Goal: Navigation & Orientation: Find specific page/section

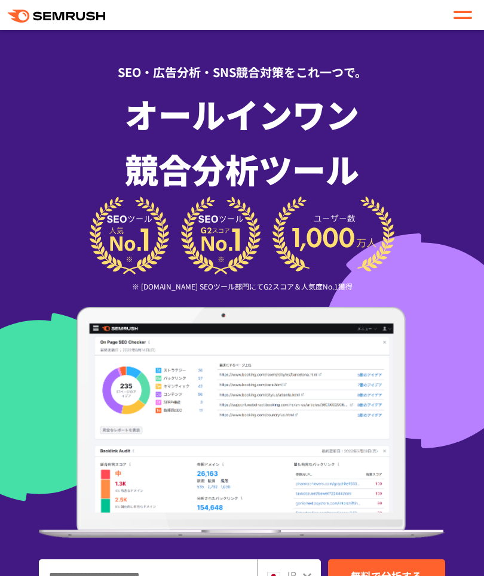
click at [300, 568] on div "JP" at bounding box center [286, 576] width 38 height 16
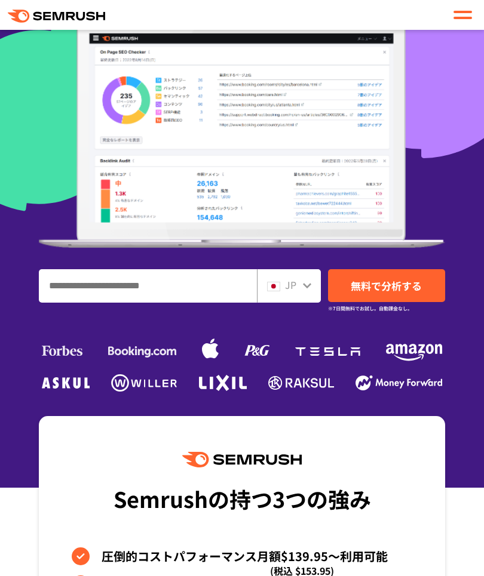
click at [306, 284] on icon at bounding box center [307, 286] width 10 height 10
click at [296, 286] on div "JP" at bounding box center [286, 286] width 38 height 16
click at [306, 287] on icon at bounding box center [307, 285] width 8 height 5
click at [297, 286] on div "JP" at bounding box center [286, 286] width 38 height 16
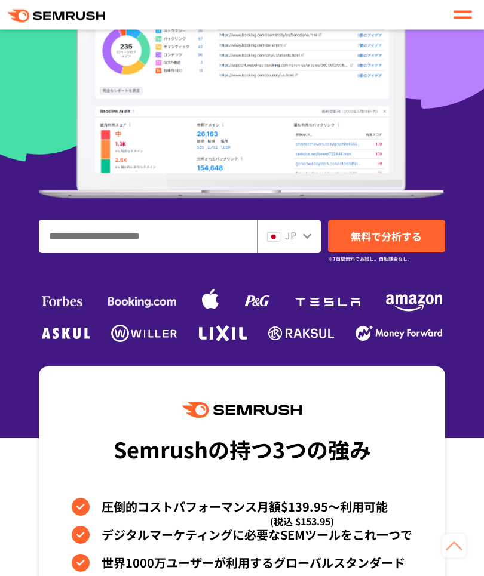
scroll to position [340, 0]
click at [302, 239] on div "JP" at bounding box center [286, 236] width 38 height 16
click at [309, 236] on icon at bounding box center [307, 236] width 8 height 5
click at [310, 237] on icon at bounding box center [307, 236] width 10 height 10
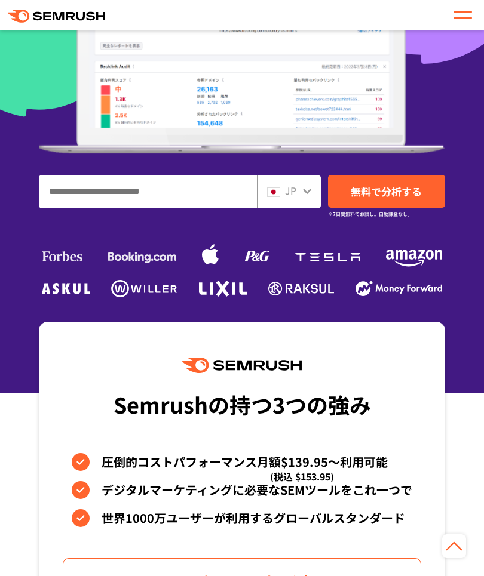
click at [291, 190] on span "JP" at bounding box center [290, 190] width 11 height 14
click at [297, 195] on div "JP" at bounding box center [286, 191] width 38 height 16
click at [302, 191] on icon at bounding box center [307, 191] width 10 height 10
click at [302, 195] on icon at bounding box center [307, 191] width 10 height 10
click at [302, 195] on div "JP" at bounding box center [286, 191] width 38 height 16
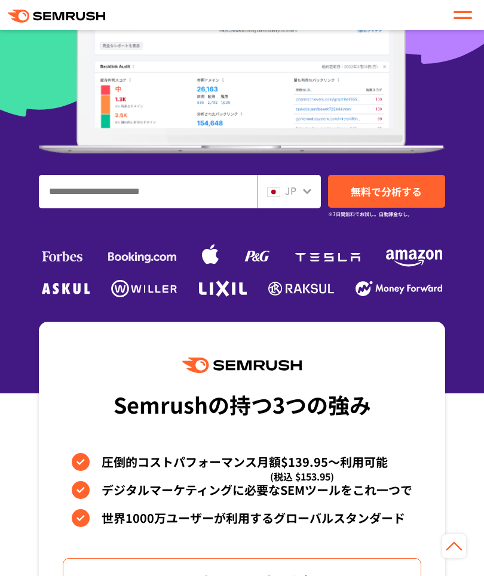
click at [307, 193] on icon at bounding box center [307, 191] width 8 height 5
click at [306, 192] on icon at bounding box center [307, 191] width 8 height 5
click at [301, 189] on div "JP" at bounding box center [286, 191] width 38 height 16
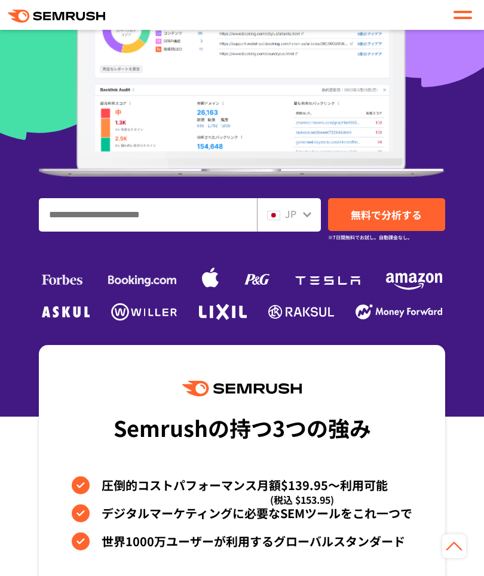
scroll to position [356, 0]
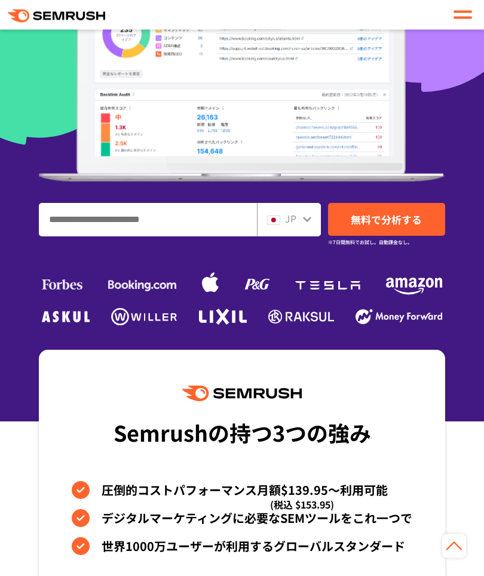
click at [296, 222] on span "JP" at bounding box center [290, 219] width 11 height 14
click at [303, 222] on icon at bounding box center [307, 220] width 10 height 10
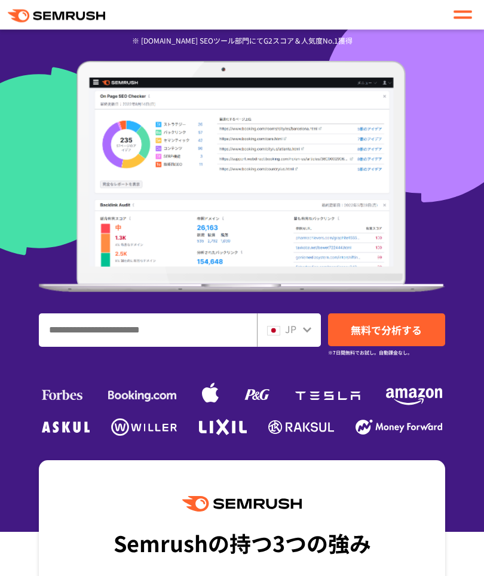
scroll to position [250, 0]
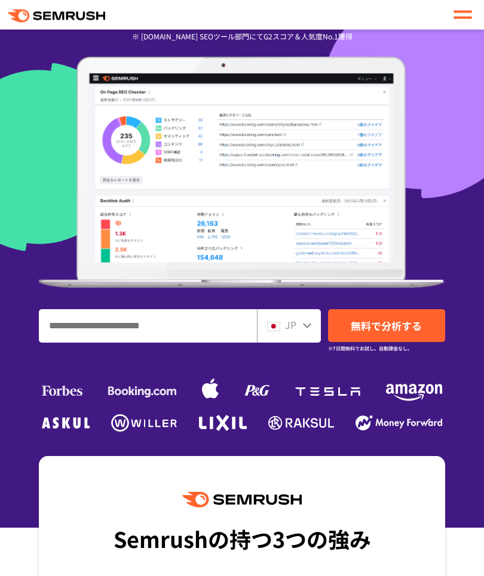
click at [294, 324] on span "JP" at bounding box center [290, 325] width 11 height 14
click at [294, 326] on span "JP" at bounding box center [290, 325] width 11 height 14
click at [223, 334] on input "ドメイン、キーワードまたはURLを入力してください" at bounding box center [147, 327] width 217 height 32
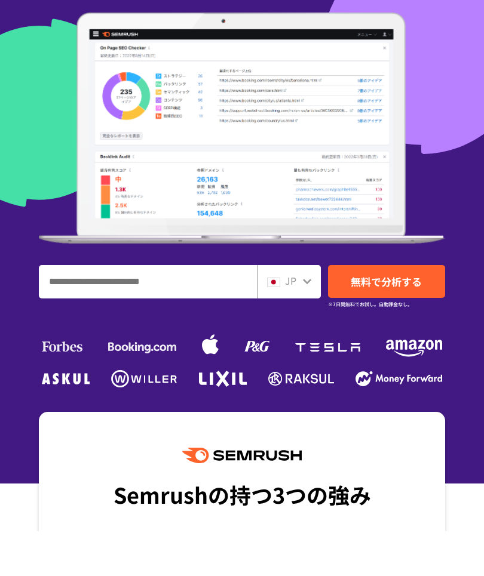
click at [295, 318] on span "JP" at bounding box center [290, 325] width 11 height 14
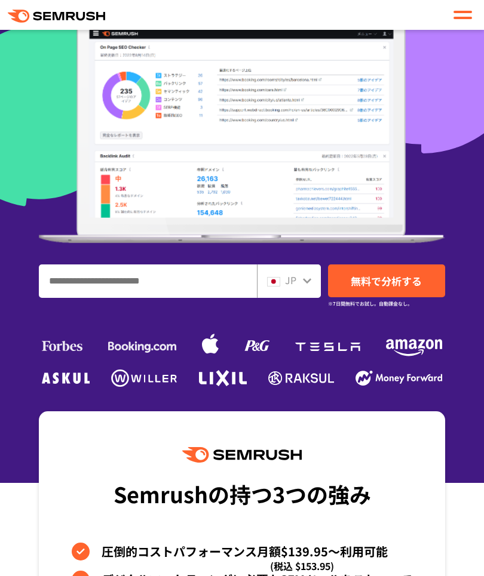
click at [302, 285] on div "JP" at bounding box center [286, 281] width 38 height 16
click at [302, 284] on div "JP" at bounding box center [286, 281] width 38 height 16
click at [303, 278] on icon at bounding box center [307, 281] width 10 height 10
click at [455, 14] on div at bounding box center [462, 15] width 19 height 14
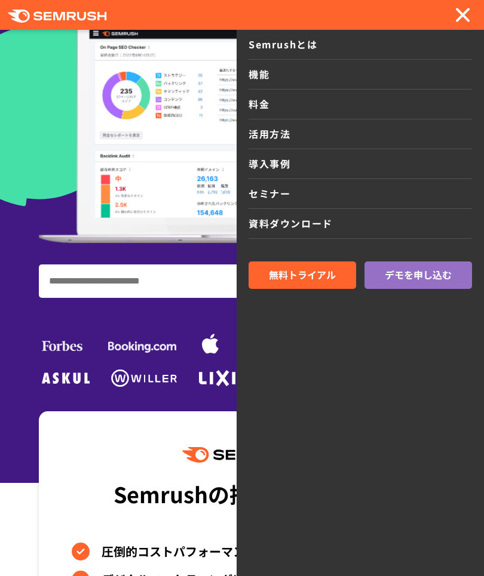
click at [47, 324] on ul at bounding box center [242, 343] width 406 height 54
click at [36, 307] on div "SEO・広告分析・SNS競合対策をこれ一つで。 オールインワン 競合分析ツール ※ [DOMAIN_NAME] SEOツール部門にてG2スコア＆人気度No.1…" at bounding box center [242, 69] width 430 height 644
click at [21, 296] on div at bounding box center [242, 94] width 484 height 778
click at [455, 20] on div at bounding box center [462, 15] width 19 height 14
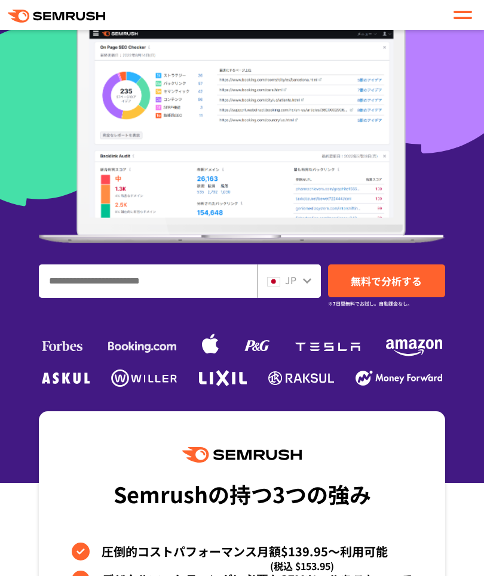
click at [466, 17] on span at bounding box center [462, 18] width 19 height 2
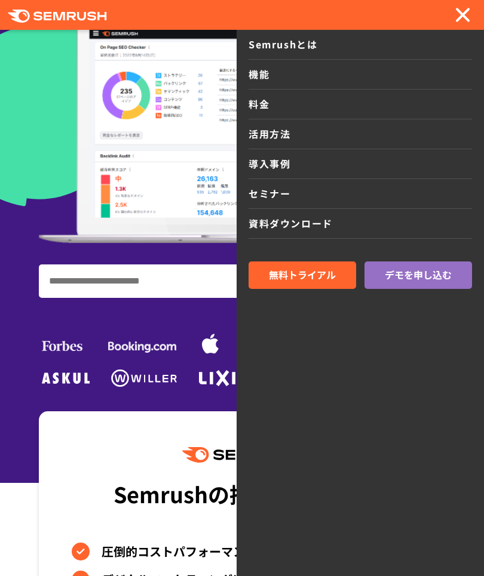
click at [467, 20] on span at bounding box center [462, 15] width 15 height 15
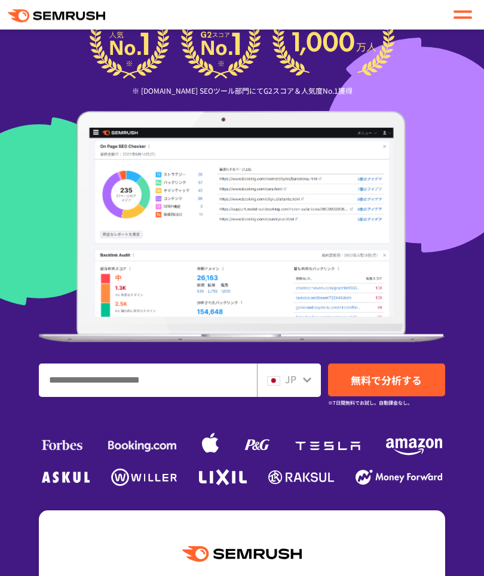
scroll to position [198, 0]
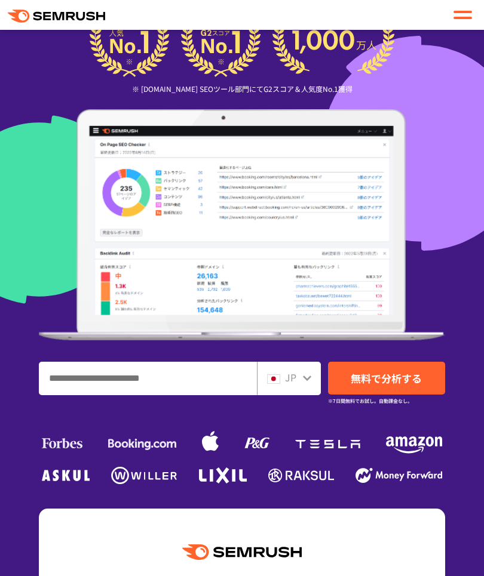
click at [275, 382] on img at bounding box center [273, 380] width 13 height 10
click at [299, 375] on div "JP" at bounding box center [286, 378] width 38 height 16
click at [383, 376] on span "無料で分析する" at bounding box center [386, 378] width 71 height 15
